Goal: Task Accomplishment & Management: Manage account settings

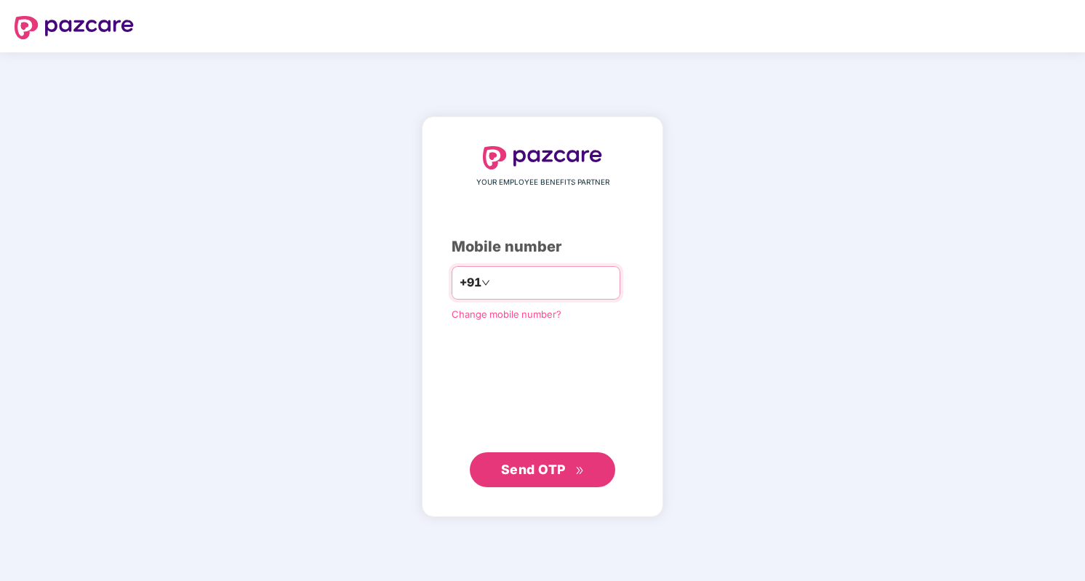
type input "*"
type input "**********"
click at [558, 484] on button "Send OTP" at bounding box center [542, 469] width 145 height 35
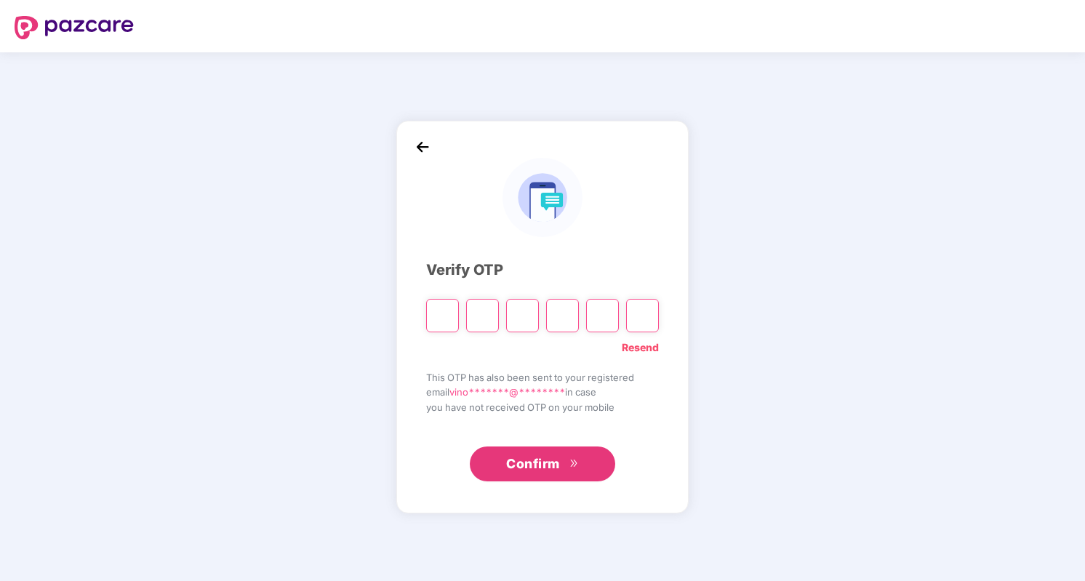
type input "*"
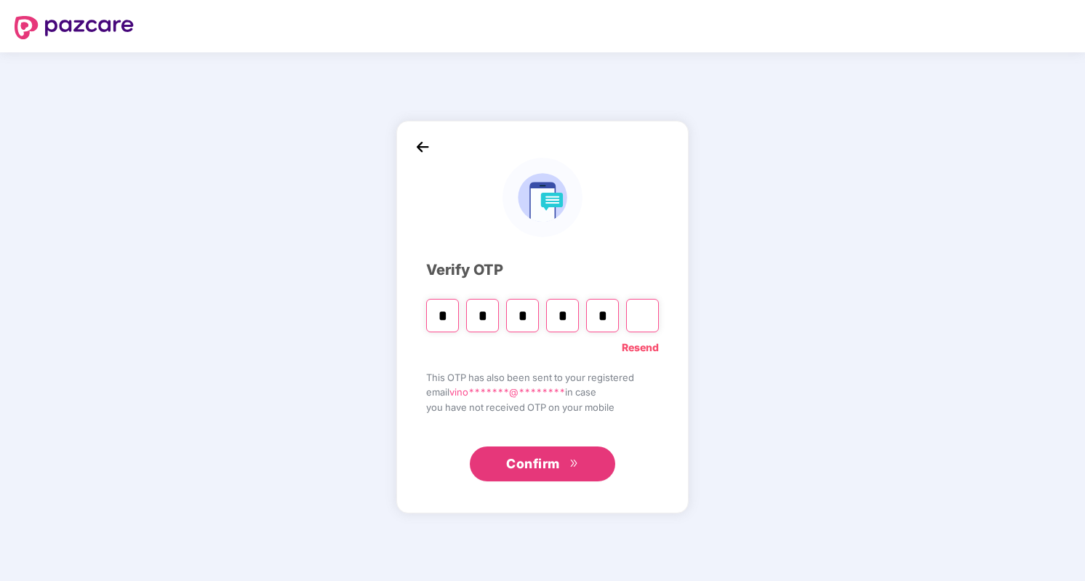
type input "*"
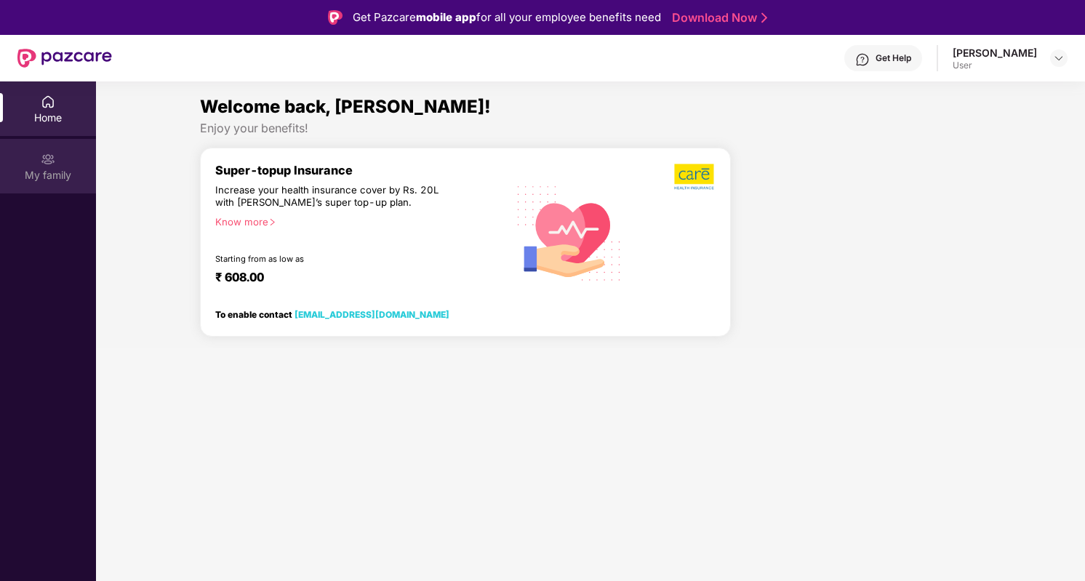
click at [57, 167] on div "My family" at bounding box center [48, 166] width 96 height 55
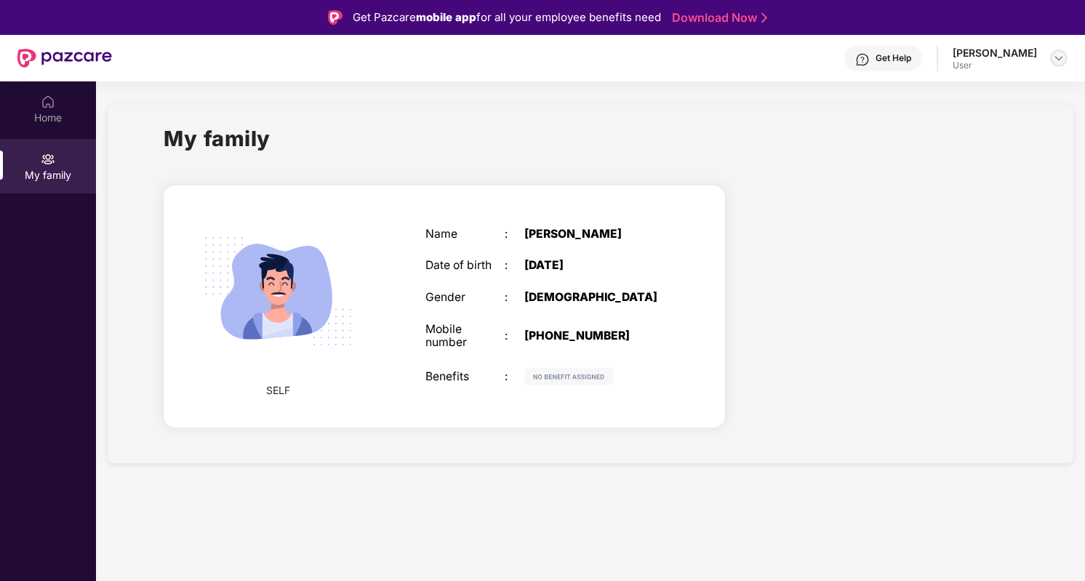
click at [1062, 57] on img at bounding box center [1059, 58] width 12 height 12
click at [953, 267] on div at bounding box center [883, 308] width 292 height 273
click at [861, 231] on div at bounding box center [883, 308] width 292 height 273
click at [892, 307] on div at bounding box center [883, 308] width 292 height 273
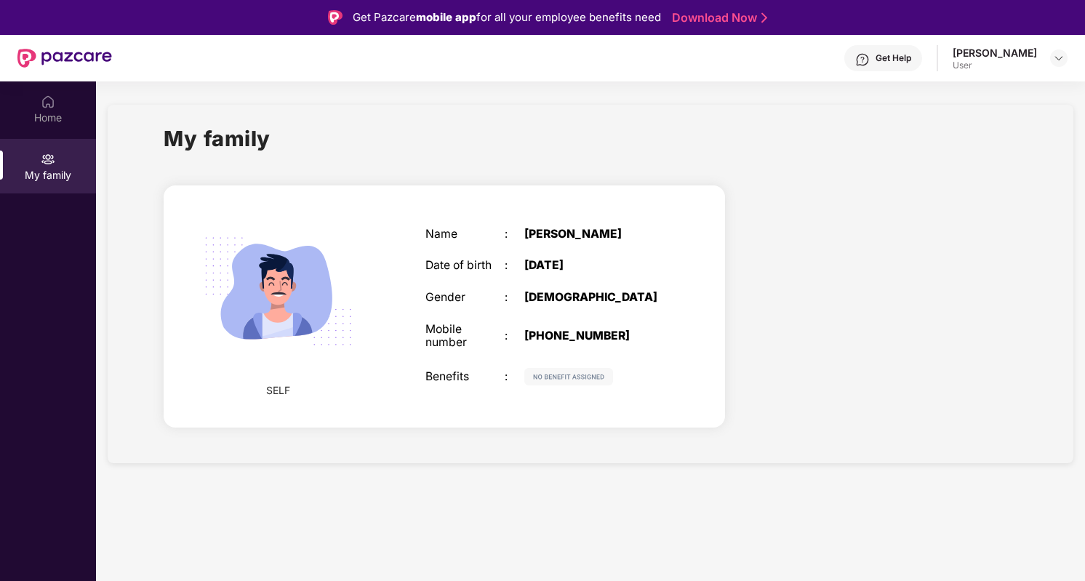
click at [725, 18] on link "Download Now" at bounding box center [717, 17] width 91 height 15
